Goal: Task Accomplishment & Management: Use online tool/utility

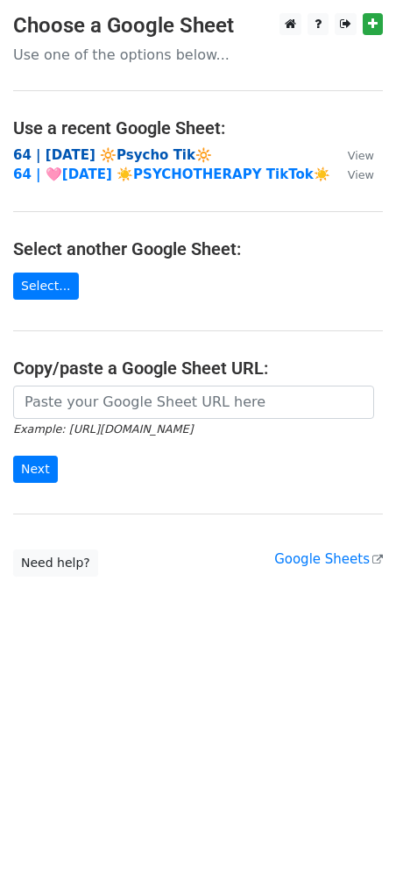
click at [84, 151] on strong "64 | [DATE] 🔆Psycho Tik🔆" at bounding box center [112, 155] width 199 height 16
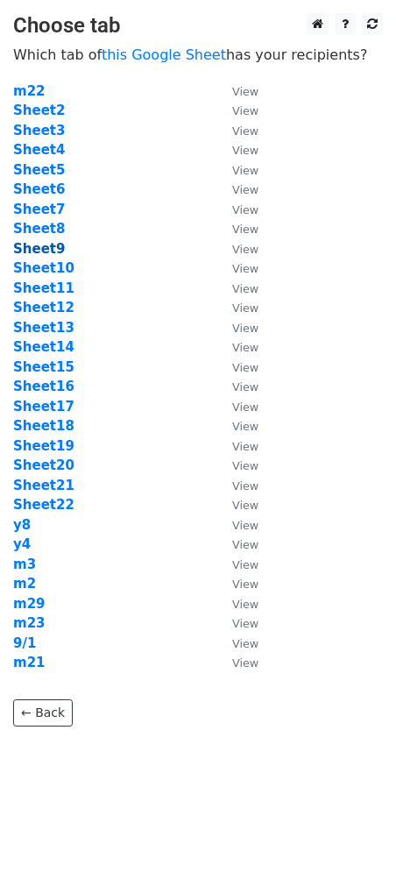
click at [47, 251] on strong "Sheet9" at bounding box center [39, 249] width 52 height 16
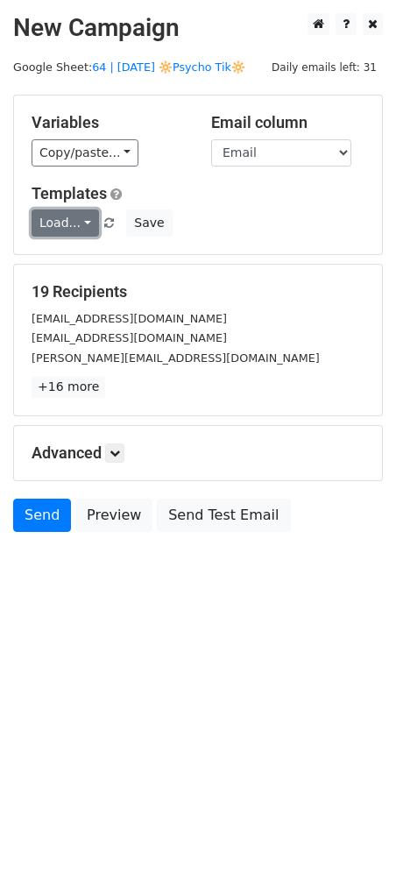
click at [68, 224] on link "Load..." at bounding box center [66, 223] width 68 height 27
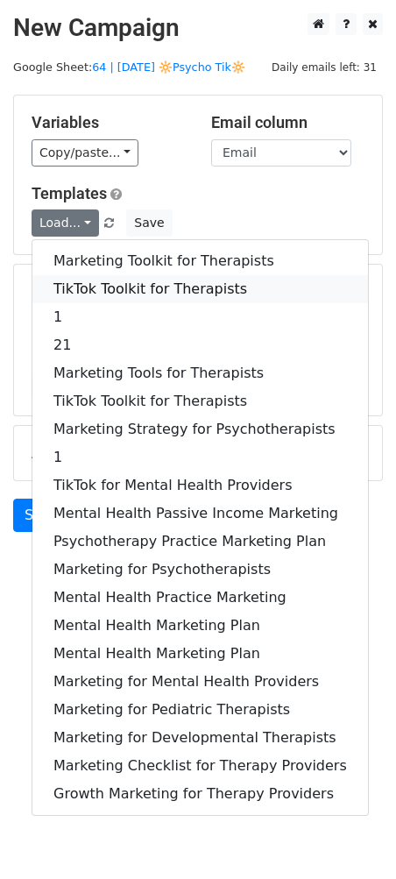
click at [93, 280] on link "TikTok Toolkit for Therapists" at bounding box center [200, 289] width 336 height 28
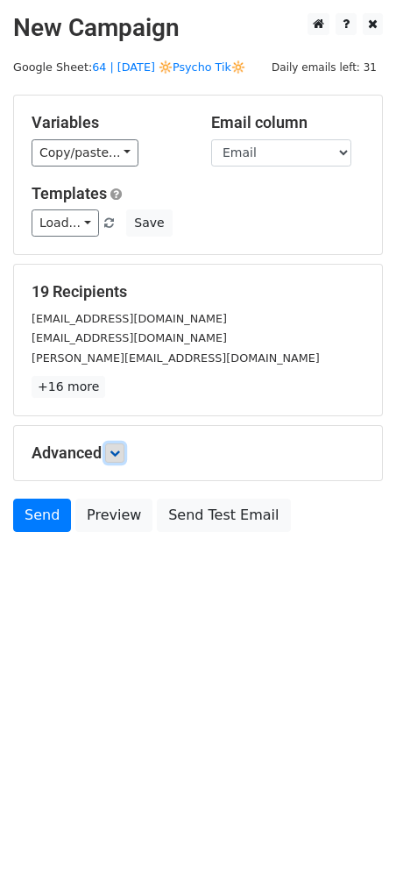
click at [115, 456] on icon at bounding box center [115, 453] width 11 height 11
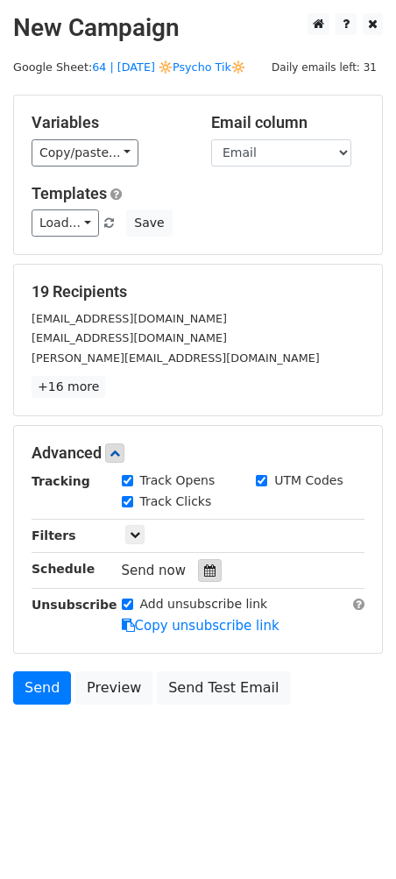
click at [204, 567] on icon at bounding box center [209, 571] width 11 height 12
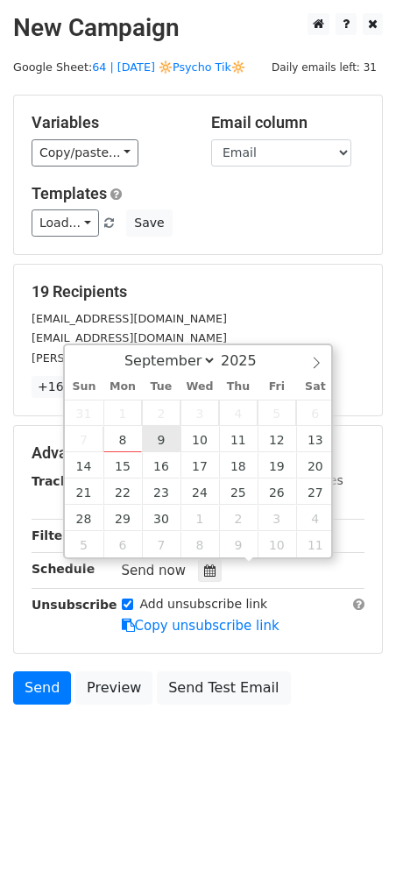
type input "2025-09-09 12:00"
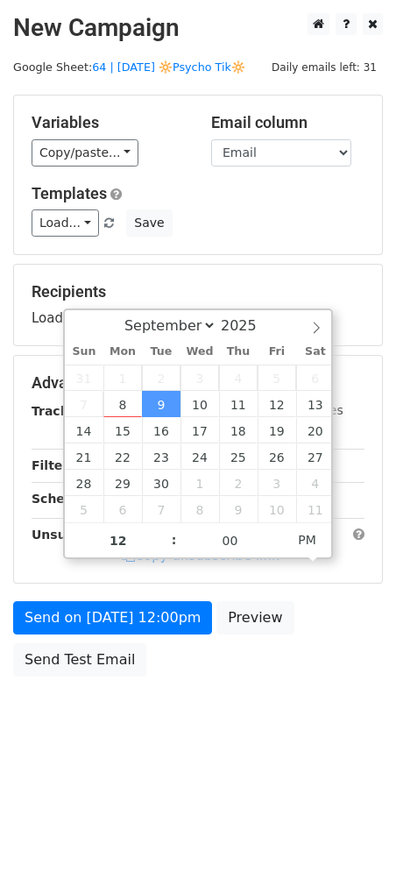
click at [138, 636] on div "Send on Sep 9 at 12:00pm Preview Send Test Email" at bounding box center [198, 643] width 396 height 84
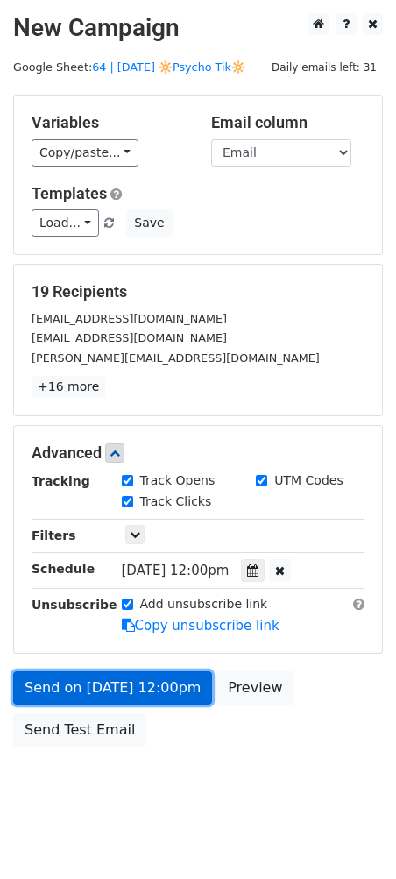
click at [143, 625] on form "Variables Copy/paste... {{Name}} {{Email}} Email column Name Email Templates Lo…" at bounding box center [198, 425] width 370 height 661
click at [134, 679] on link "Send on Sep 9 at 12:00pm" at bounding box center [112, 688] width 199 height 33
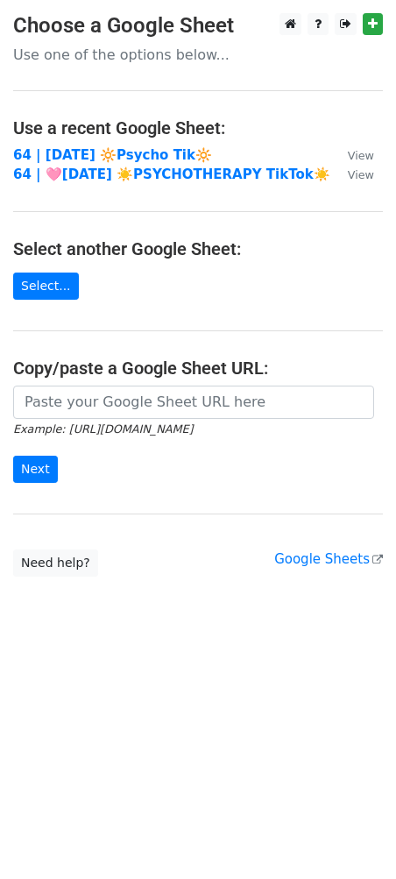
click at [130, 144] on main "Choose a Google Sheet Use one of the options below... Use a recent Google Sheet…" at bounding box center [198, 295] width 396 height 564
click at [121, 155] on strong "64 | SEPT 1 🔆Psycho Tik🔆" at bounding box center [112, 155] width 199 height 16
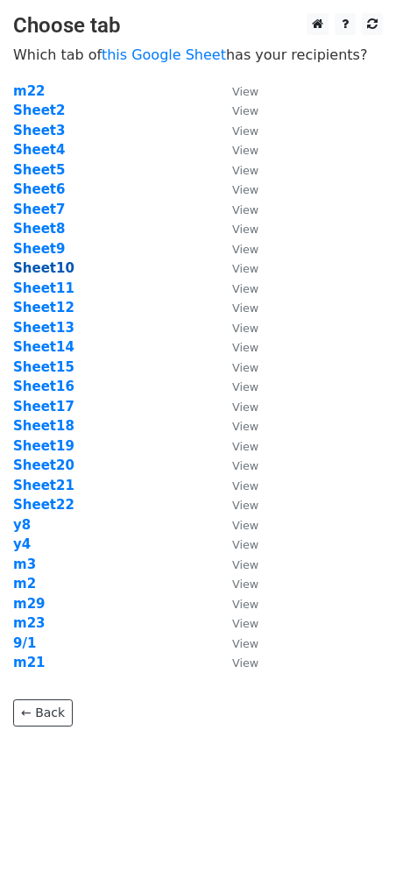
click at [47, 264] on strong "Sheet10" at bounding box center [43, 268] width 61 height 16
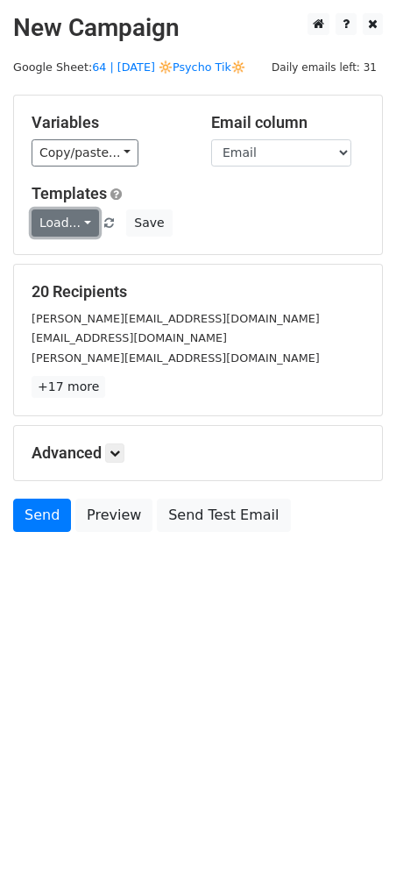
click at [46, 231] on link "Load..." at bounding box center [66, 223] width 68 height 27
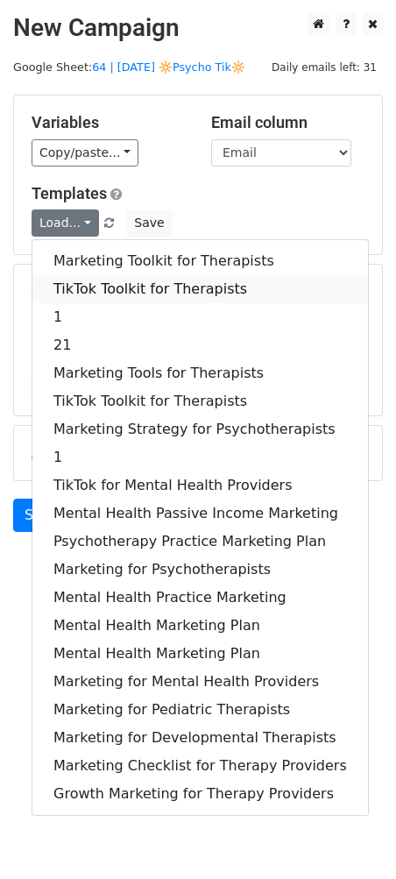
click at [91, 287] on link "TikTok Toolkit for Therapists" at bounding box center [200, 289] width 336 height 28
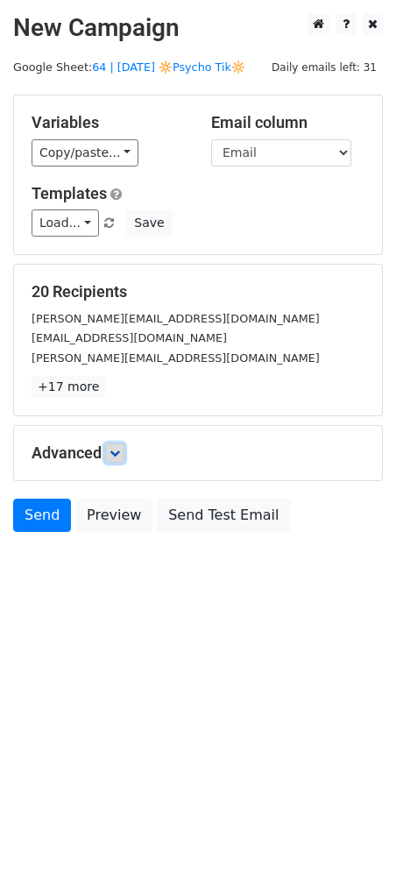
click at [118, 445] on link at bounding box center [114, 453] width 19 height 19
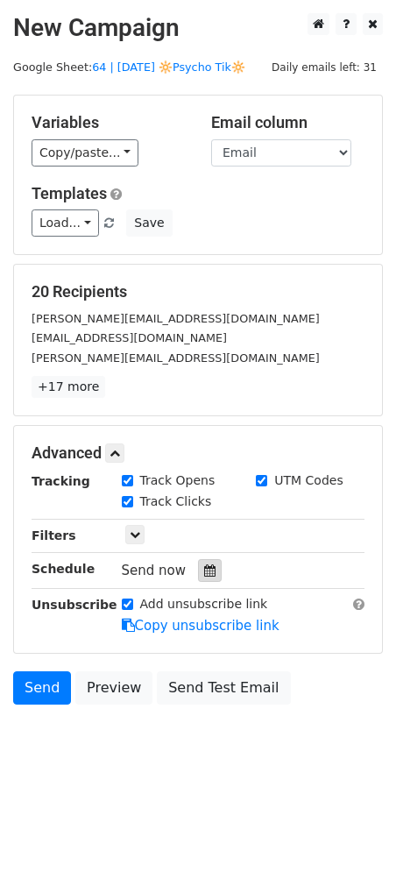
click at [204, 565] on icon at bounding box center [209, 571] width 11 height 12
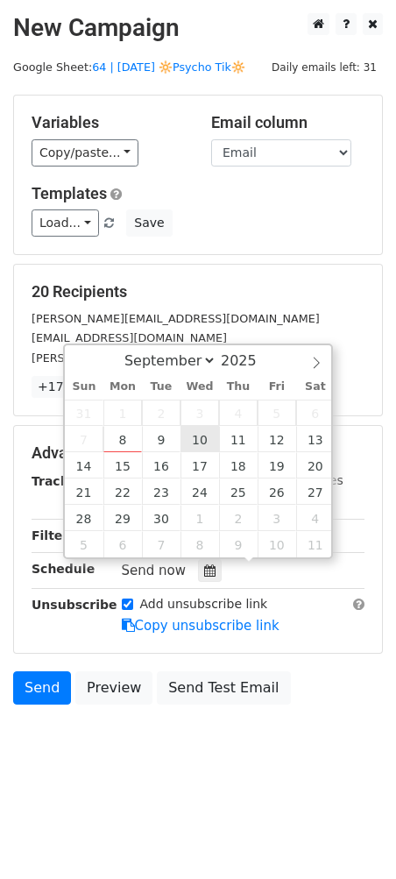
type input "2025-09-10 12:00"
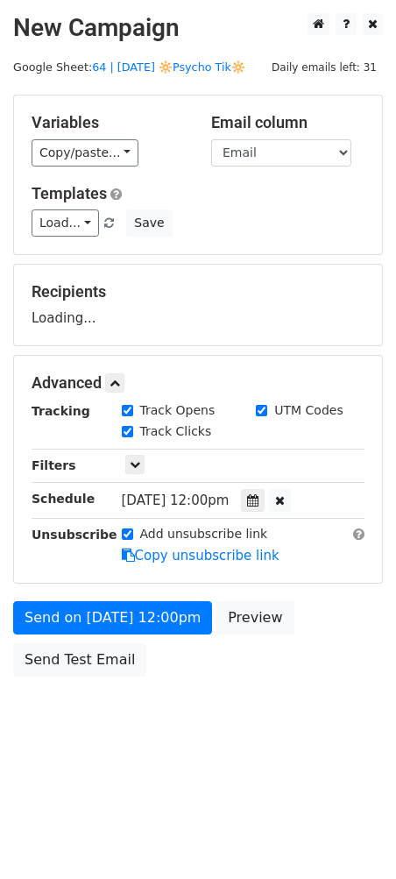
click at [165, 594] on form "Variables Copy/paste... {{Name}} {{Email}} Email column Name Email Templates Lo…" at bounding box center [198, 390] width 370 height 591
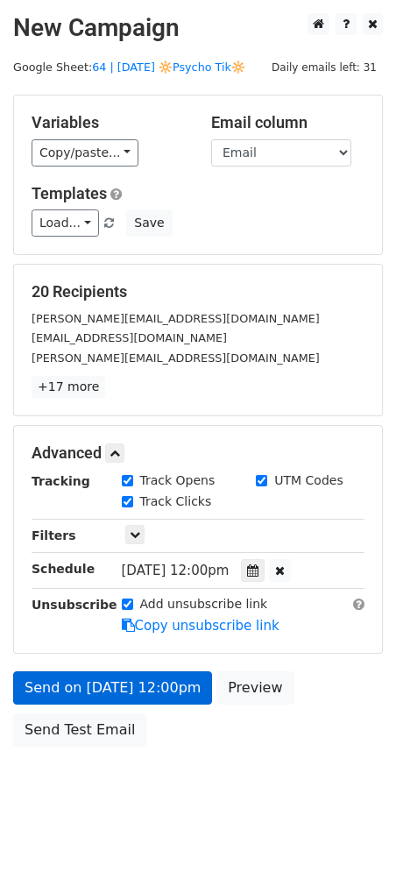
click at [153, 626] on link "Copy unsubscribe link" at bounding box center [201, 626] width 158 height 16
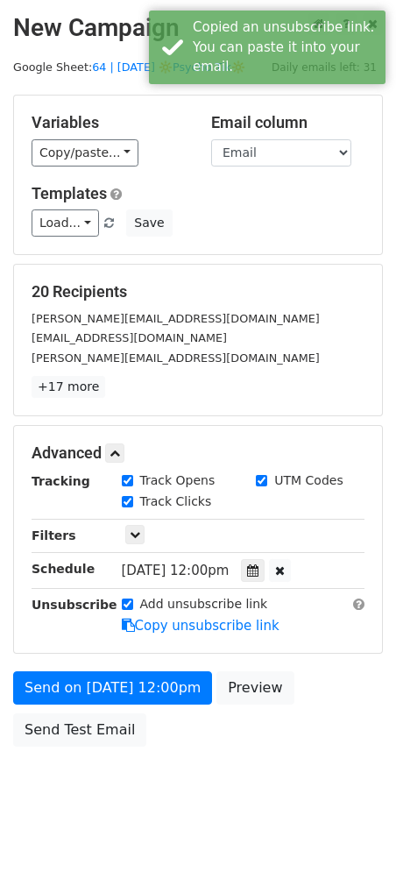
click at [144, 668] on form "Variables Copy/paste... {{Name}} {{Email}} Email column Name Email Templates Lo…" at bounding box center [198, 425] width 370 height 661
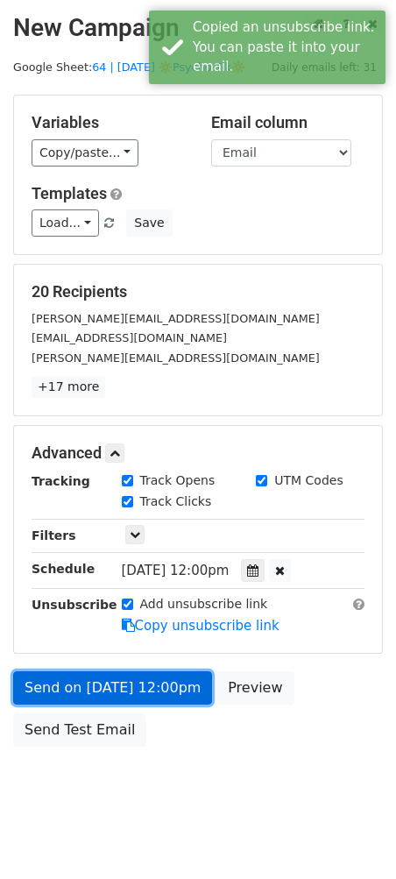
click at [124, 686] on link "Send on Sep 10 at 12:00pm" at bounding box center [112, 688] width 199 height 33
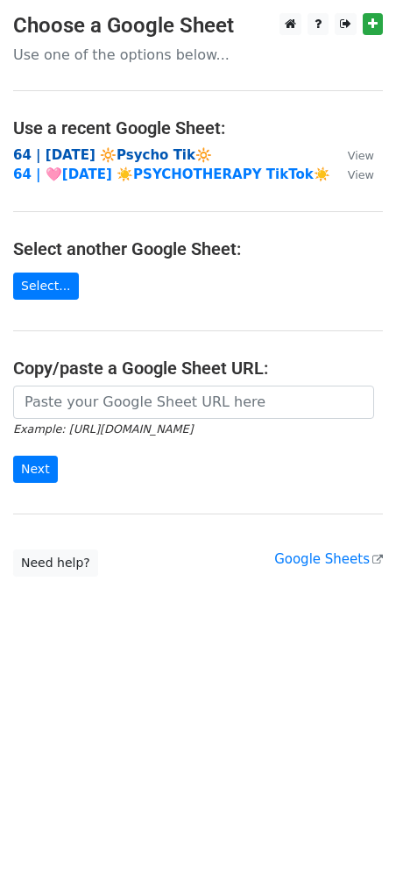
click at [167, 160] on strong "64 | [DATE] 🔆Psycho Tik🔆" at bounding box center [112, 155] width 199 height 16
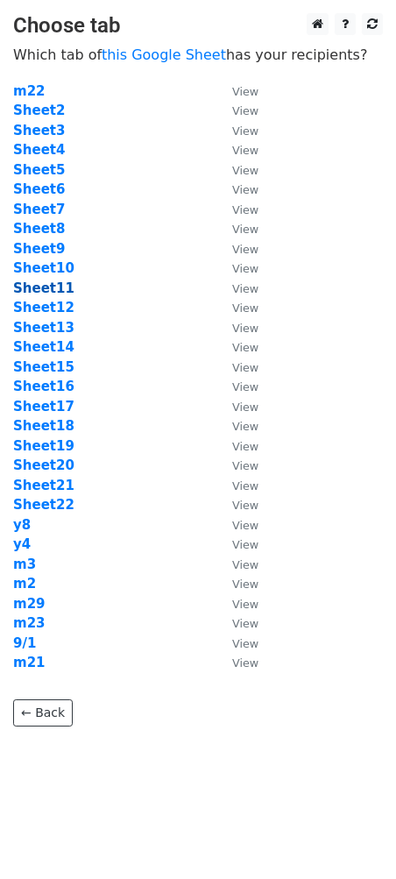
click at [53, 287] on strong "Sheet11" at bounding box center [43, 289] width 61 height 16
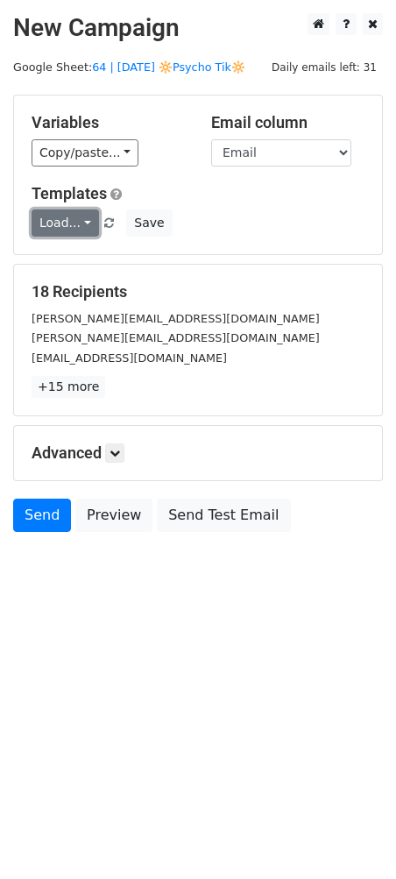
click at [68, 222] on link "Load..." at bounding box center [66, 223] width 68 height 27
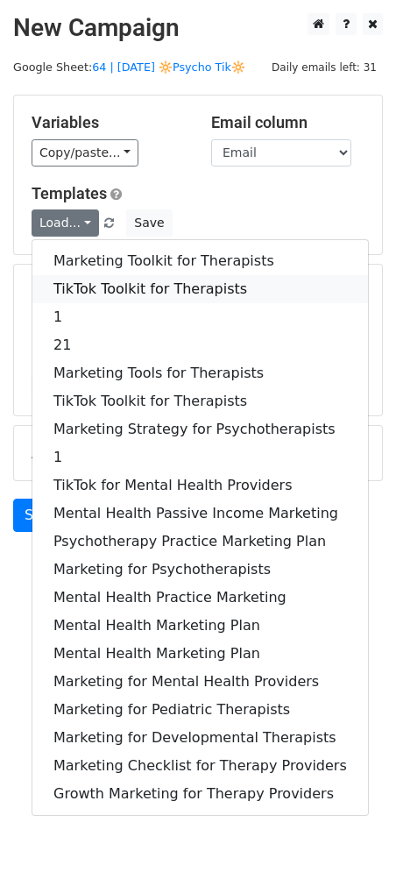
click at [70, 279] on link "TikTok Toolkit for Therapists" at bounding box center [200, 289] width 336 height 28
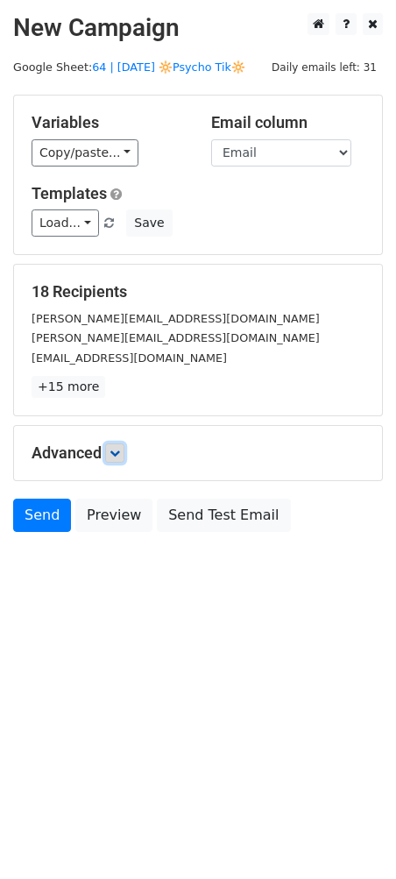
click at [119, 450] on icon at bounding box center [115, 453] width 11 height 11
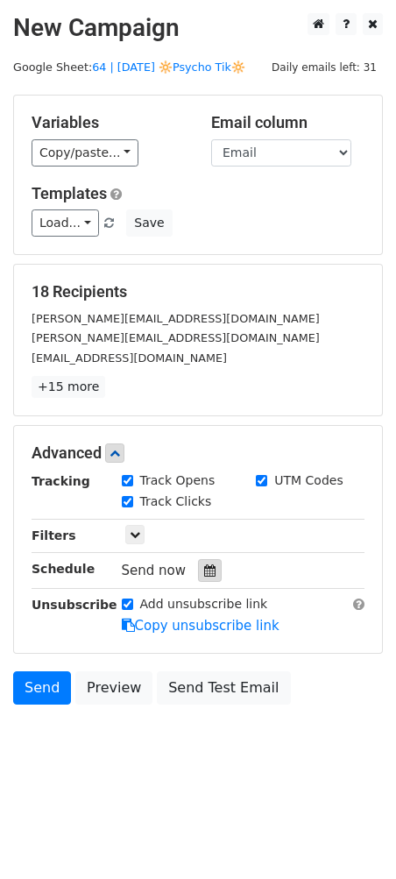
click at [198, 559] on div at bounding box center [210, 570] width 24 height 23
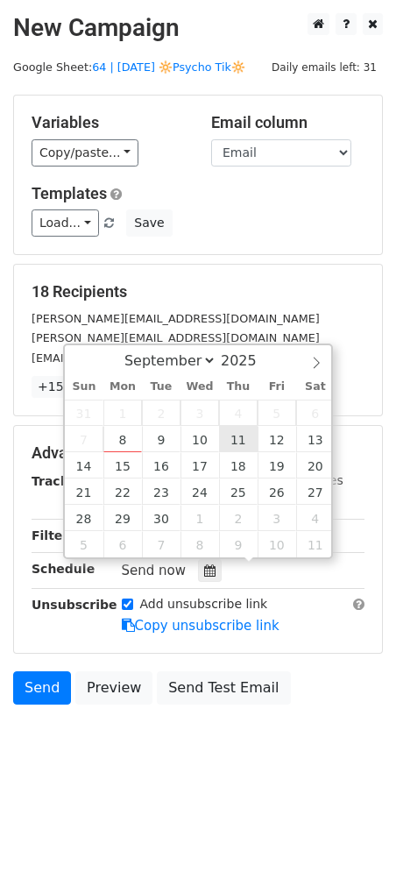
type input "2025-09-11 12:00"
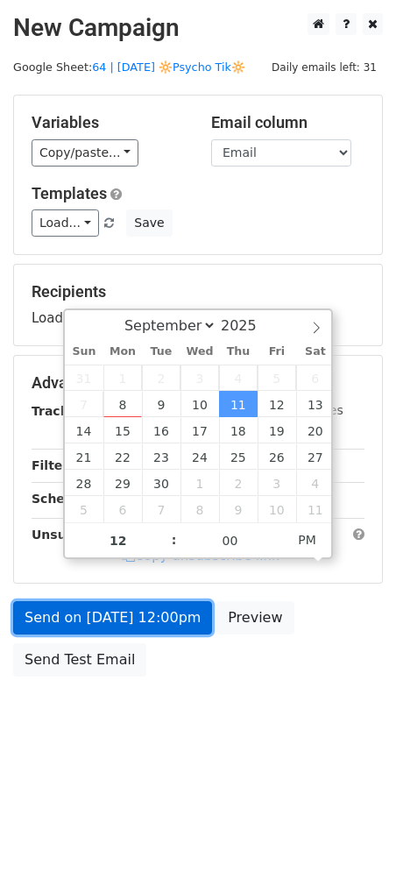
click at [140, 613] on link "Send on Sep 11 at 12:00pm" at bounding box center [112, 617] width 199 height 33
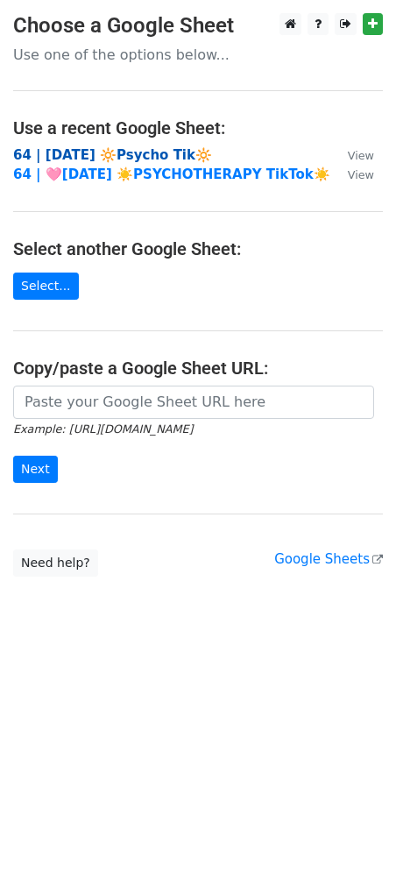
click at [122, 152] on strong "64 | SEPT 1 🔆Psycho Tik🔆" at bounding box center [112, 155] width 199 height 16
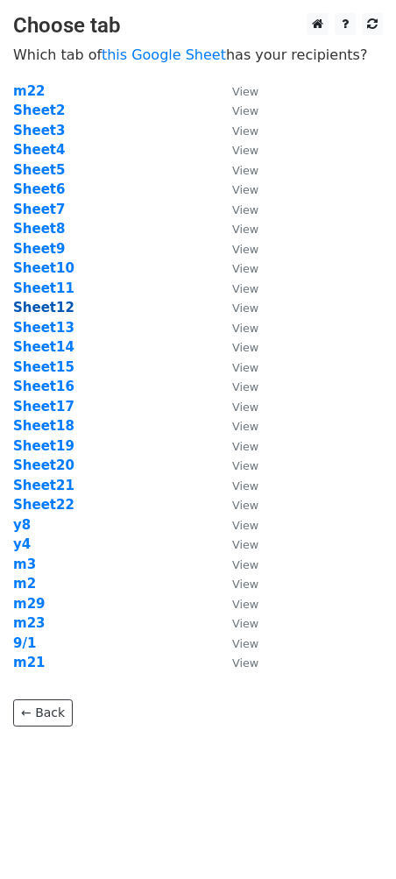
click at [53, 305] on strong "Sheet12" at bounding box center [43, 308] width 61 height 16
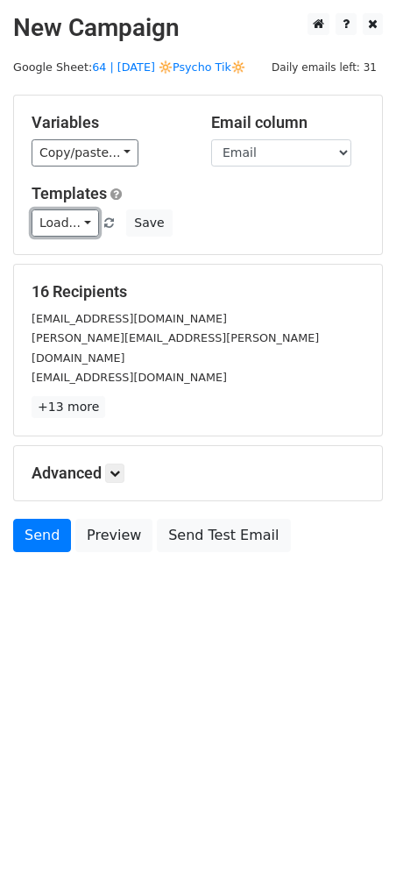
click at [76, 223] on link "Load..." at bounding box center [66, 223] width 68 height 27
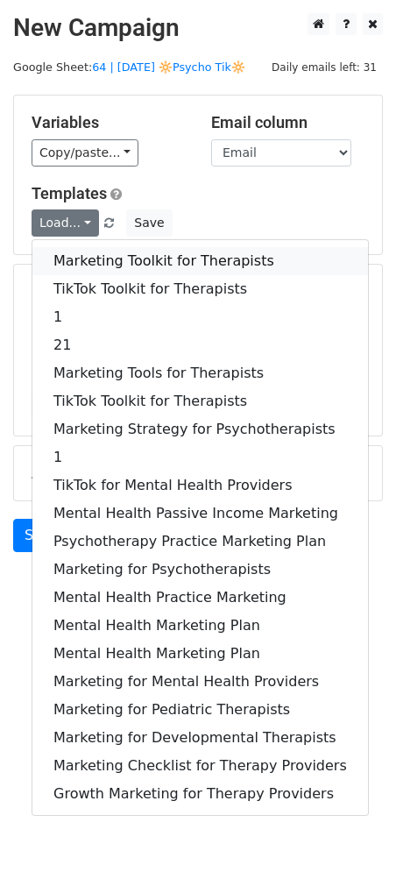
click at [83, 253] on link "Marketing Toolkit for Therapists" at bounding box center [200, 261] width 336 height 28
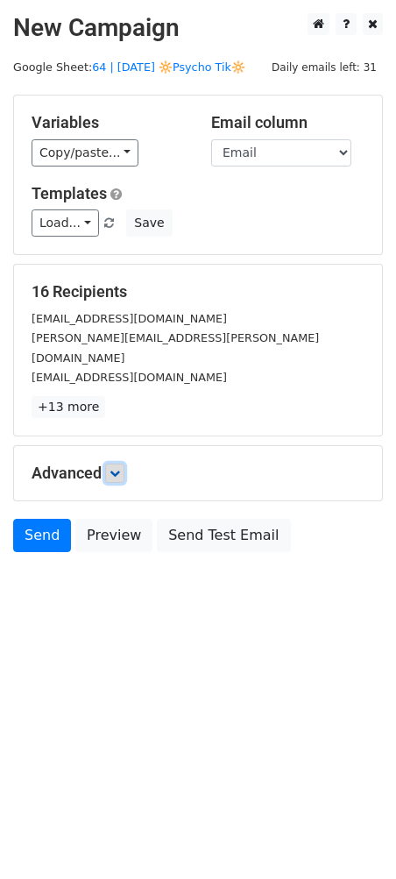
click at [120, 468] on icon at bounding box center [115, 473] width 11 height 11
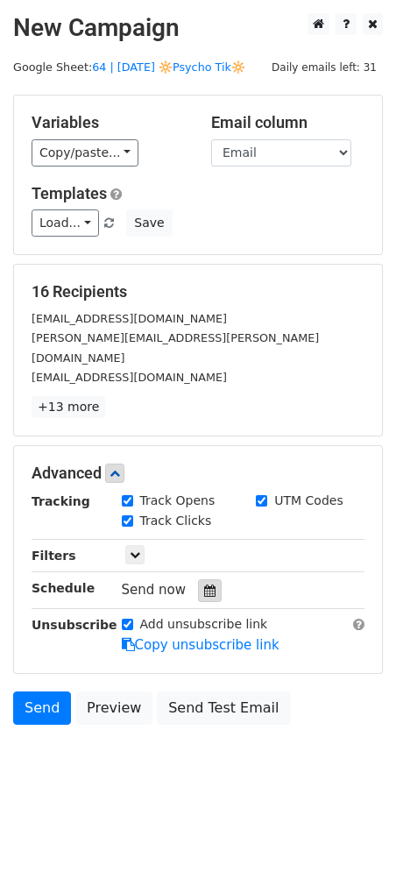
click at [209, 579] on div at bounding box center [210, 590] width 24 height 23
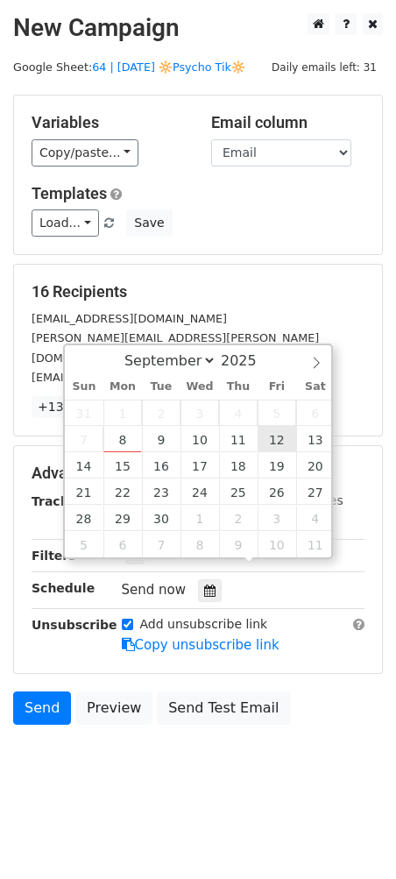
type input "2025-09-12 12:00"
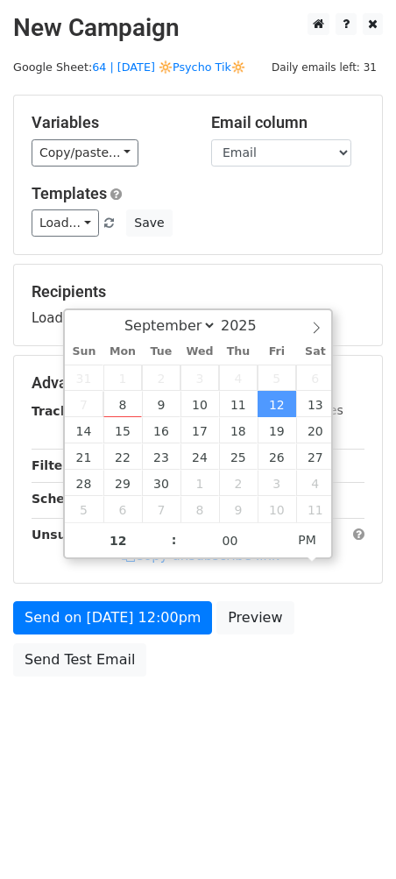
click at [160, 595] on form "Variables Copy/paste... {{Name}} {{Email}} Email column Name Email Templates Lo…" at bounding box center [198, 390] width 370 height 591
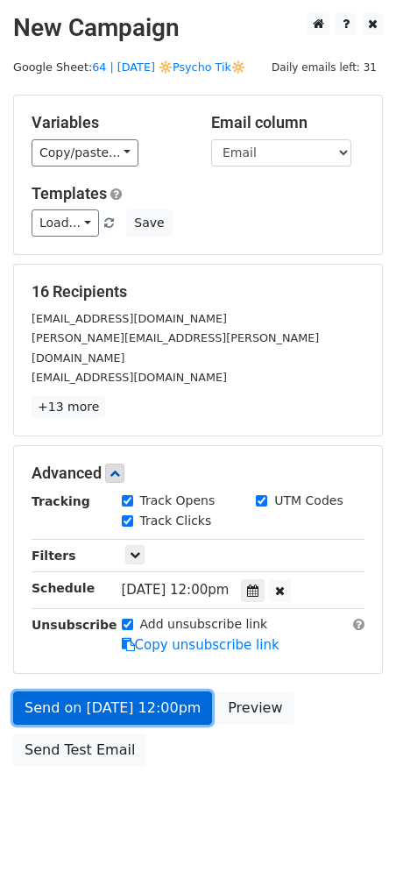
click at [149, 622] on form "Variables Copy/paste... {{Name}} {{Email}} Email column Name Email Templates Lo…" at bounding box center [198, 435] width 370 height 681
click at [60, 692] on link "Send on Sep 12 at 12:00pm" at bounding box center [112, 708] width 199 height 33
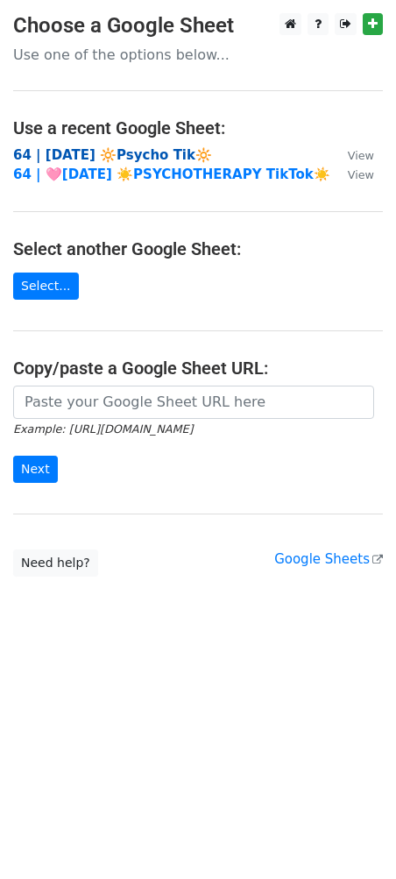
click at [160, 158] on strong "64 | [DATE] 🔆Psycho Tik🔆" at bounding box center [112, 155] width 199 height 16
